Goal: Task Accomplishment & Management: Complete application form

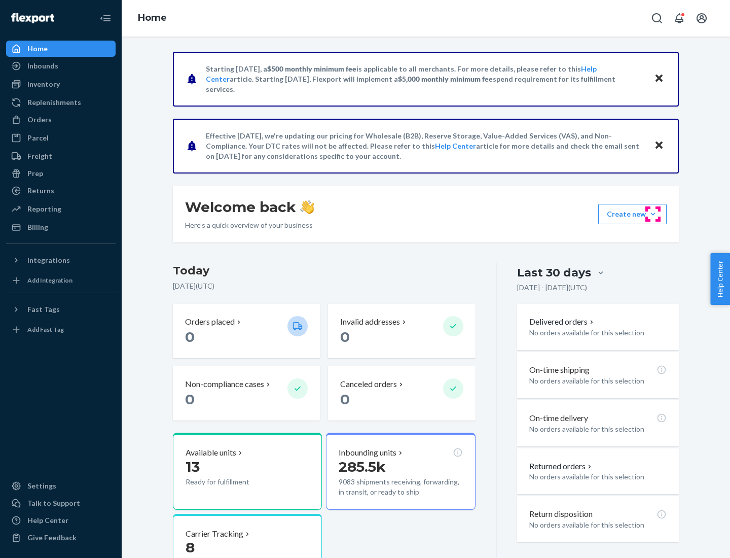
click at [653, 214] on button "Create new Create new inbound Create new order Create new product" at bounding box center [633, 214] width 68 height 20
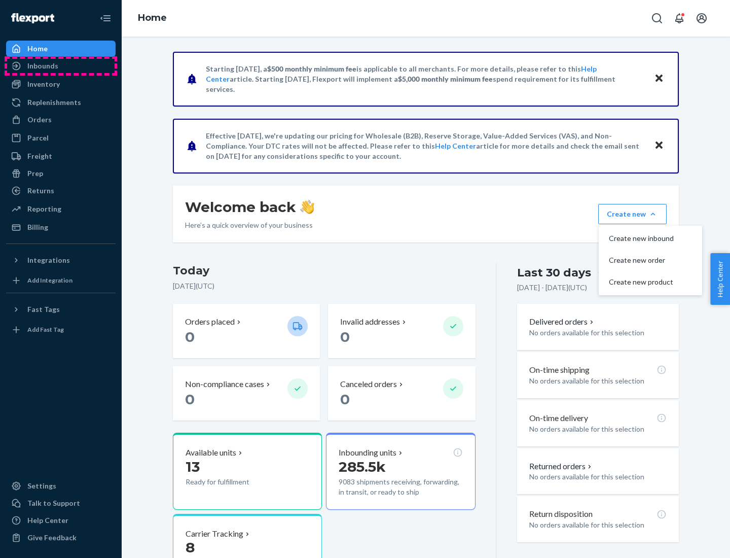
click at [61, 66] on div "Inbounds" at bounding box center [61, 66] width 108 height 14
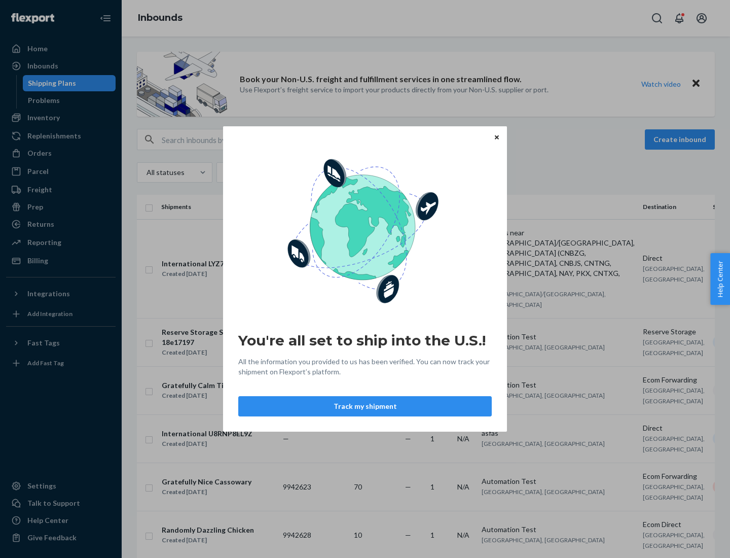
click at [497, 137] on icon "Close" at bounding box center [497, 137] width 4 height 4
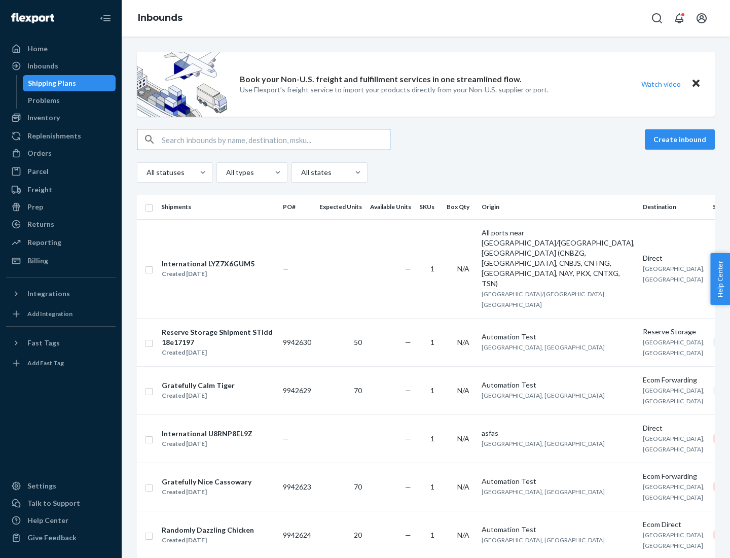
click at [682, 139] on button "Create inbound" at bounding box center [680, 139] width 70 height 20
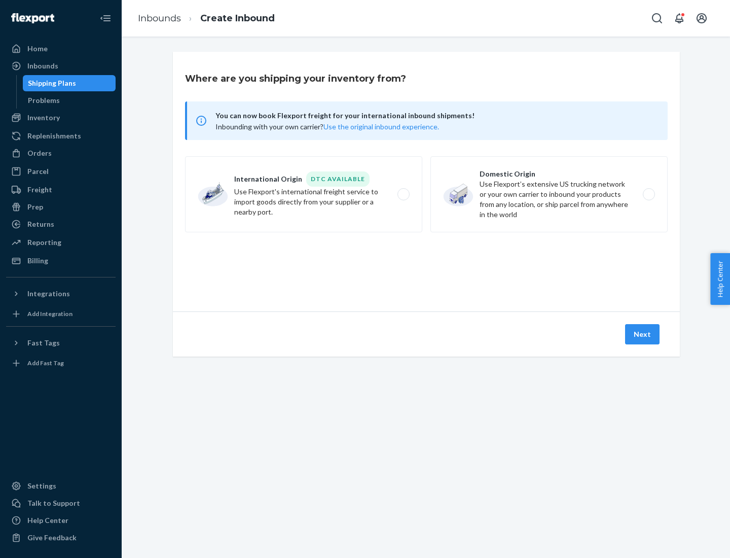
click at [549, 194] on label "Domestic Origin Use Flexport’s extensive US trucking network or your own carrie…" at bounding box center [549, 194] width 237 height 76
click at [649, 194] on input "Domestic Origin Use Flexport’s extensive US trucking network or your own carrie…" at bounding box center [652, 194] width 7 height 7
radio input "true"
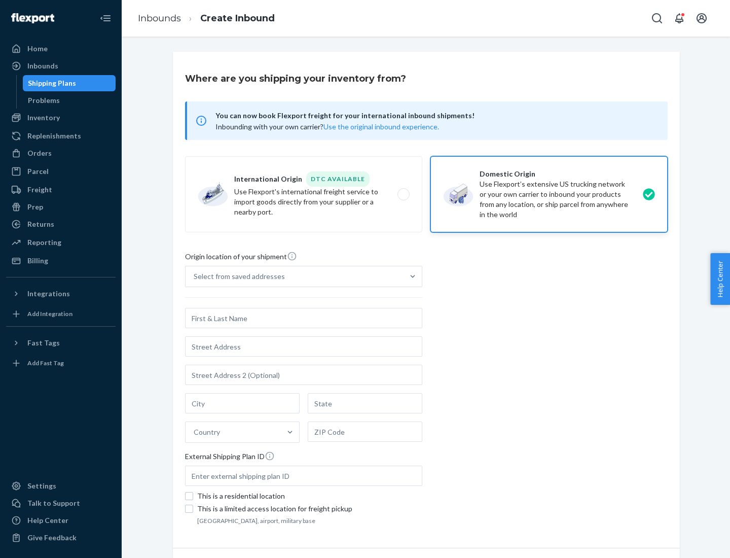
click at [295, 276] on div "Select from saved addresses" at bounding box center [295, 276] width 218 height 20
click at [195, 276] on input "Select from saved addresses" at bounding box center [194, 276] width 1 height 10
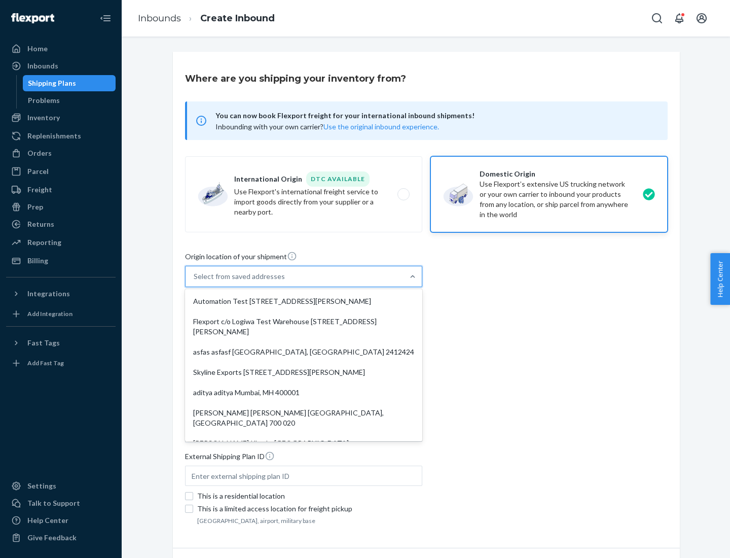
scroll to position [4, 0]
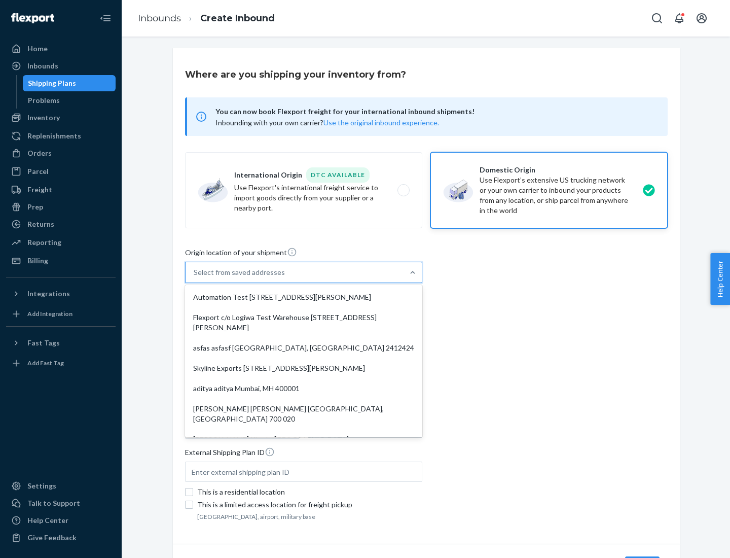
click at [304, 297] on div "Automation Test [STREET_ADDRESS][PERSON_NAME]" at bounding box center [303, 297] width 233 height 20
click at [195, 277] on input "option Automation Test [STREET_ADDRESS][PERSON_NAME]. 9 results available. Use …" at bounding box center [194, 272] width 1 height 10
type input "Automation Test"
type input "9th Floor"
type input "[GEOGRAPHIC_DATA]"
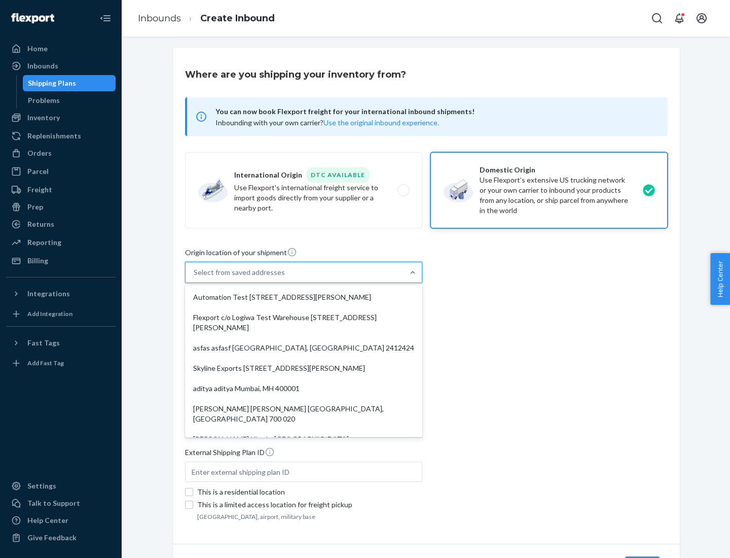
type input "CA"
type input "94104"
type input "[STREET_ADDRESS][PERSON_NAME]"
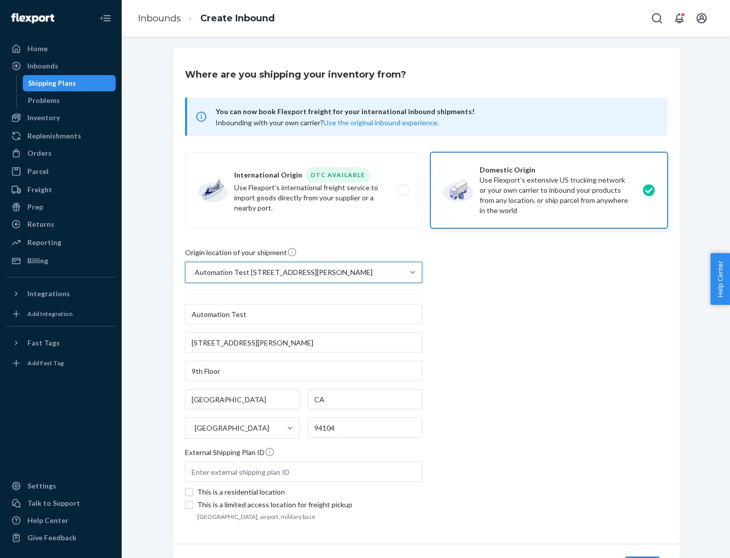
scroll to position [59, 0]
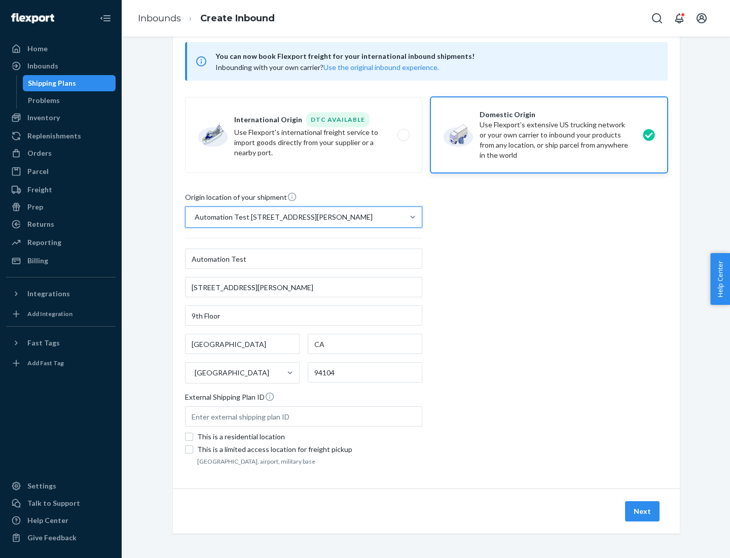
click at [643, 511] on button "Next" at bounding box center [642, 511] width 34 height 20
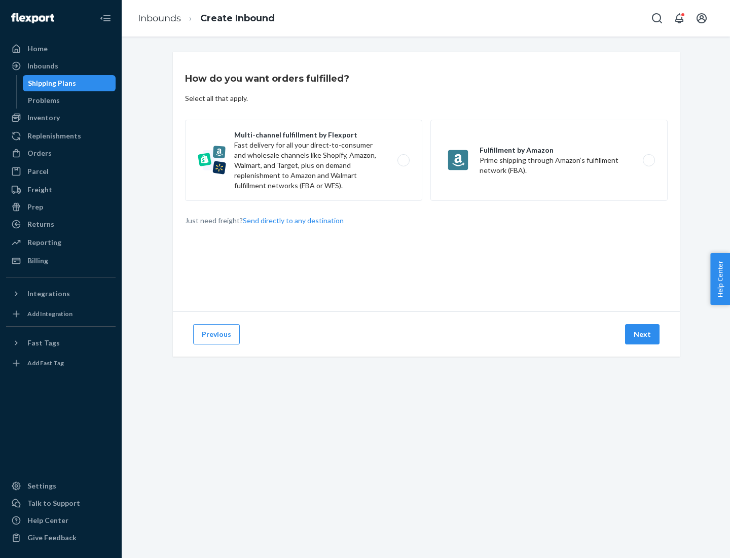
click at [304, 160] on label "Multi-channel fulfillment by Flexport Fast delivery for all your direct-to-cons…" at bounding box center [303, 160] width 237 height 81
click at [403, 160] on input "Multi-channel fulfillment by Flexport Fast delivery for all your direct-to-cons…" at bounding box center [406, 160] width 7 height 7
radio input "true"
click at [643, 334] on button "Next" at bounding box center [642, 334] width 34 height 20
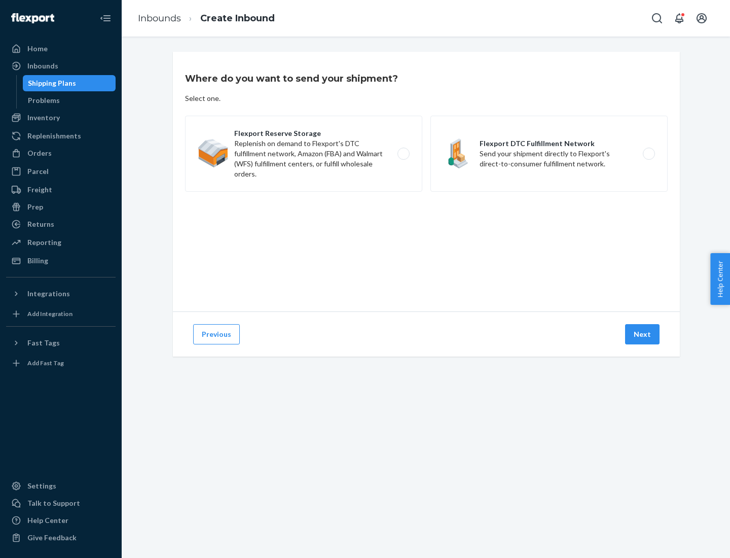
click at [304, 154] on label "Flexport Reserve Storage Replenish on demand to Flexport's DTC fulfillment netw…" at bounding box center [303, 154] width 237 height 76
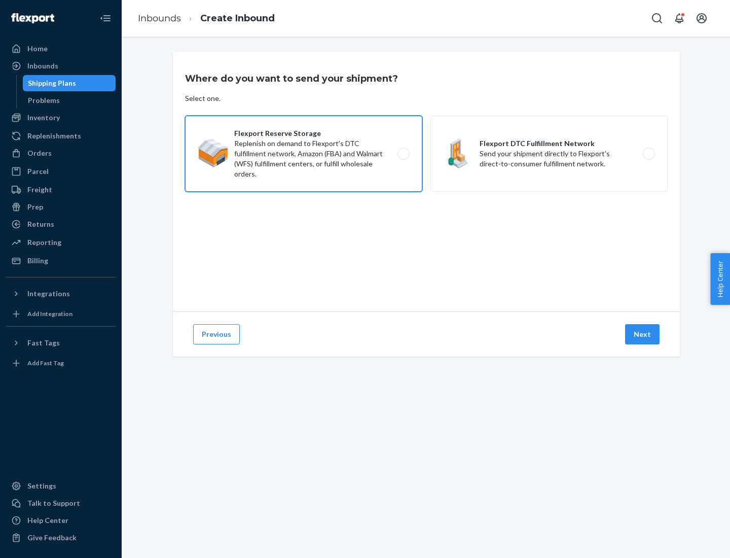
click at [403, 154] on input "Flexport Reserve Storage Replenish on demand to Flexport's DTC fulfillment netw…" at bounding box center [406, 154] width 7 height 7
radio input "true"
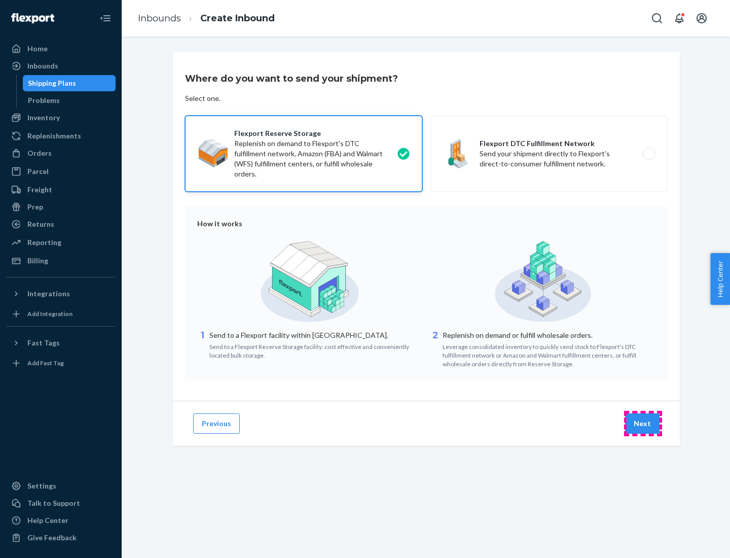
click at [643, 424] on button "Next" at bounding box center [642, 423] width 34 height 20
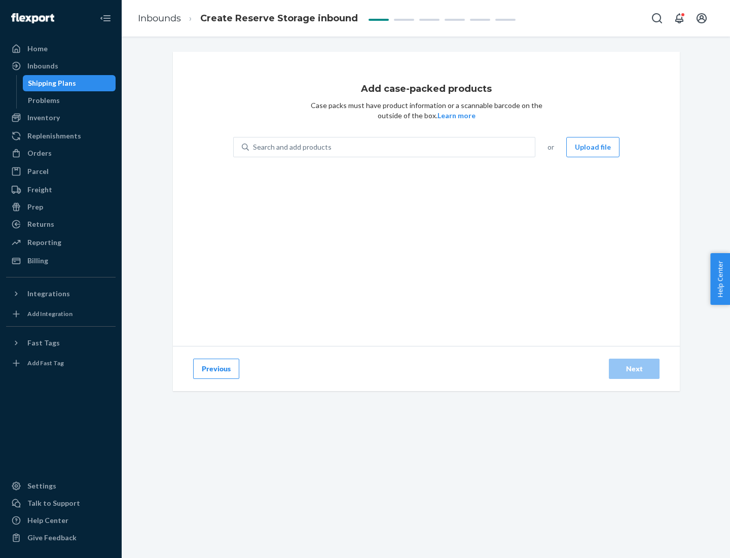
click at [393, 147] on div "Search and add products" at bounding box center [392, 147] width 286 height 18
click at [254, 147] on input "Search and add products" at bounding box center [253, 147] width 1 height 10
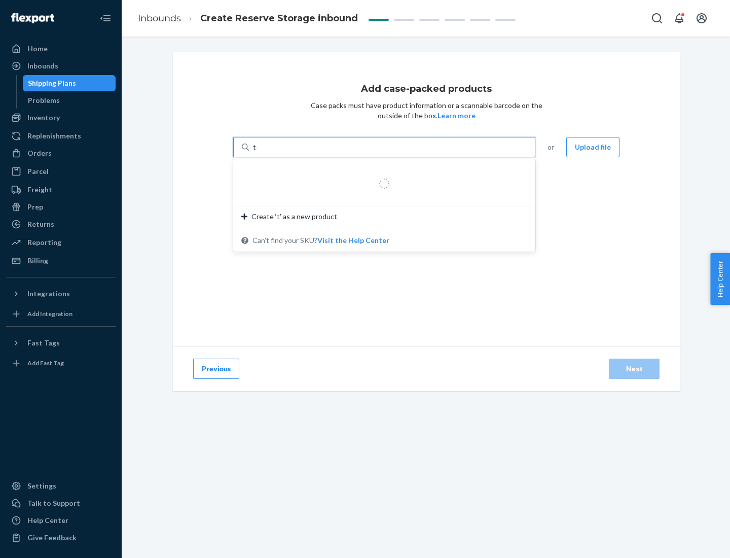
type input "test-syn"
click at [381, 171] on div "test - syn - test" at bounding box center [380, 171] width 278 height 10
click at [279, 152] on input "test-syn" at bounding box center [266, 147] width 26 height 10
type input "1"
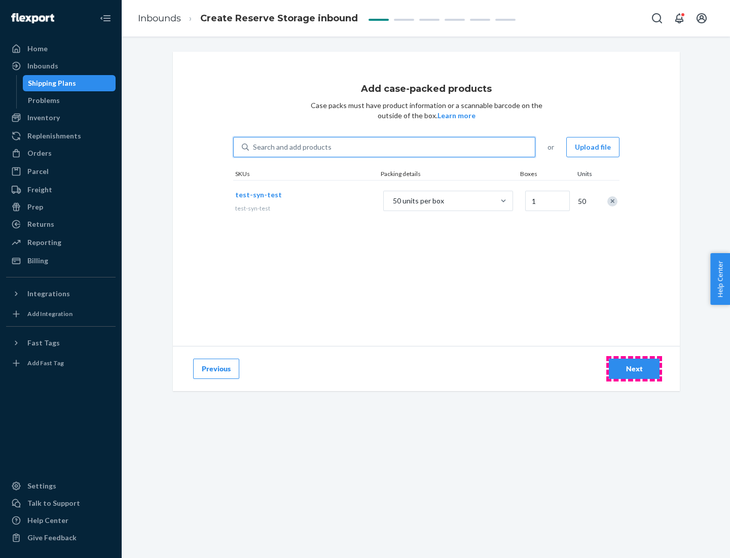
click at [635, 369] on div "Next" at bounding box center [634, 369] width 33 height 10
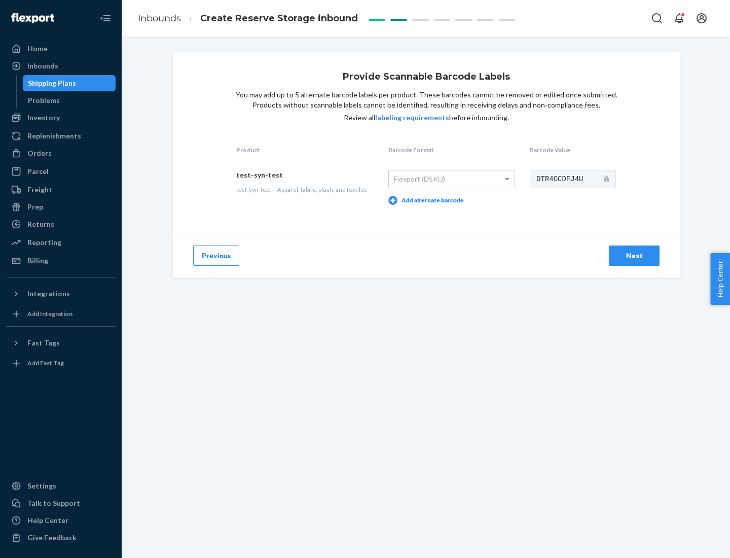
click at [635, 255] on div "Next" at bounding box center [634, 256] width 33 height 10
